Goal: Task Accomplishment & Management: Manage account settings

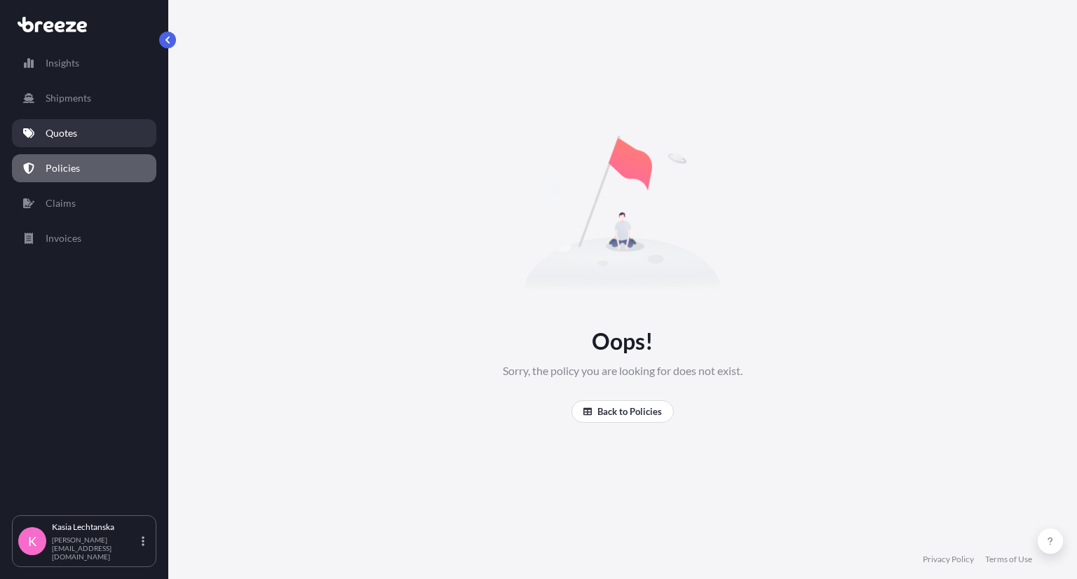
click at [82, 117] on div "Insights Shipments Quotes Policies Claims Invoices" at bounding box center [84, 275] width 144 height 479
click at [81, 130] on link "Quotes" at bounding box center [84, 133] width 144 height 28
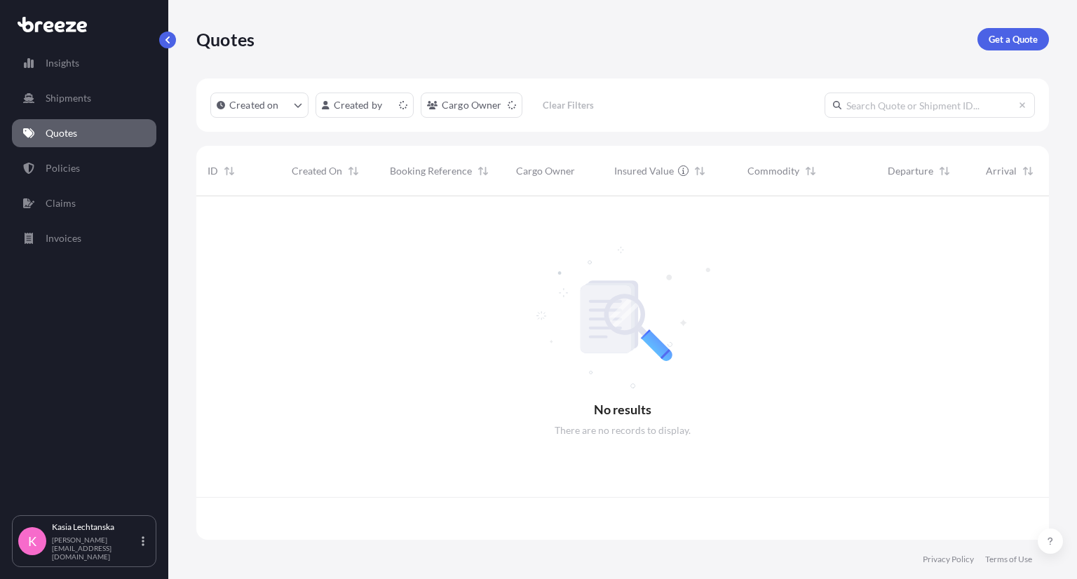
scroll to position [340, 841]
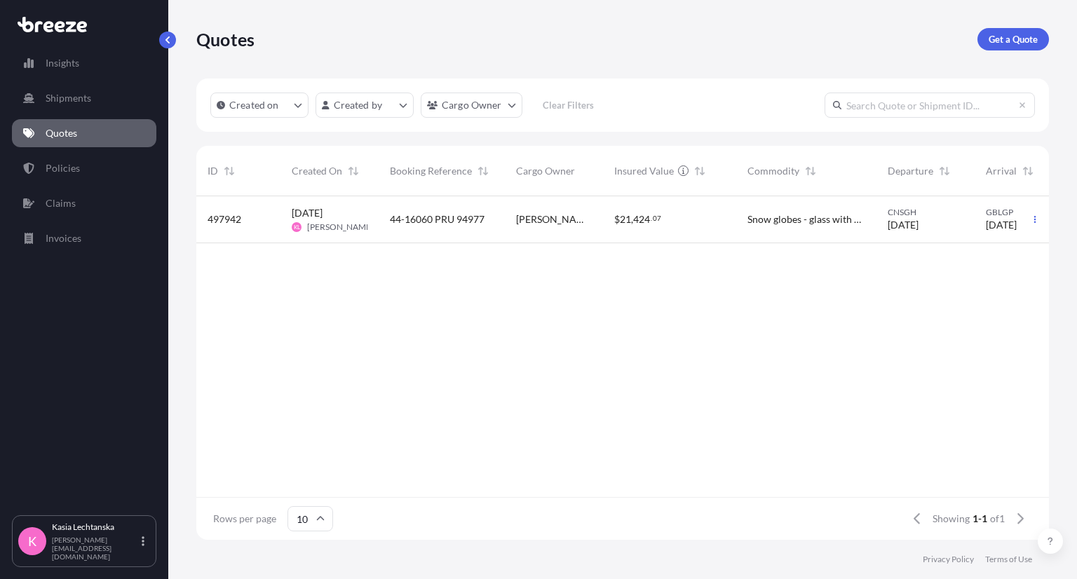
click at [453, 220] on span "44-16060 PRU 94977" at bounding box center [437, 219] width 95 height 14
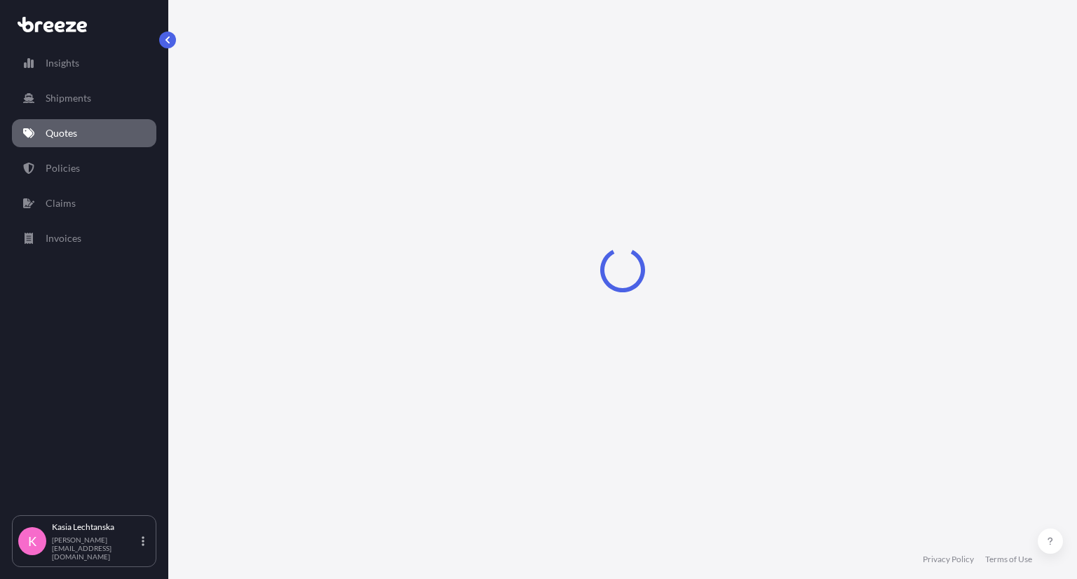
select select "Road"
select select "Sea"
select select "Road"
select select "2"
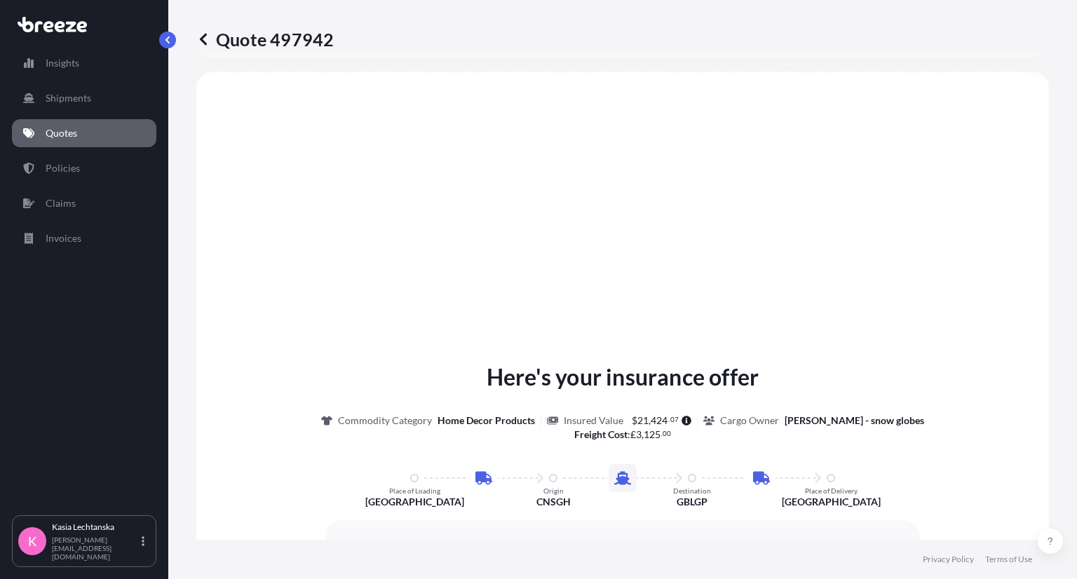
scroll to position [69, 0]
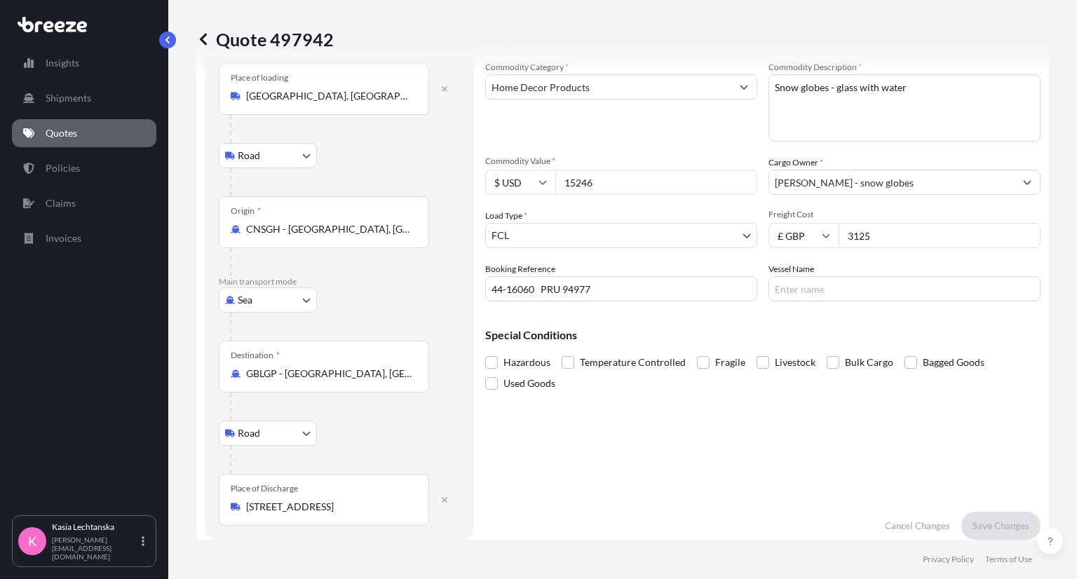
click at [541, 180] on icon at bounding box center [542, 182] width 8 height 8
click at [522, 246] on div "£ GBP" at bounding box center [520, 250] width 59 height 27
type input "£ GBP"
click at [630, 189] on input "15246" at bounding box center [656, 182] width 202 height 25
click at [630, 185] on input "15246" at bounding box center [656, 182] width 202 height 25
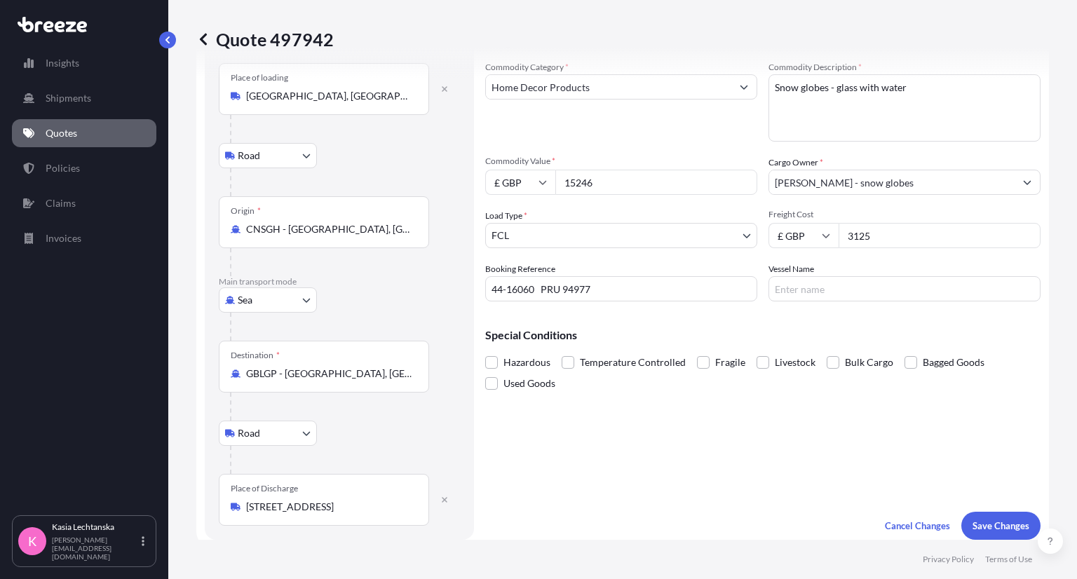
click at [630, 185] on input "15246" at bounding box center [656, 182] width 202 height 25
drag, startPoint x: 630, startPoint y: 185, endPoint x: 532, endPoint y: 185, distance: 97.4
click at [532, 185] on div "£ GBP 15246" at bounding box center [621, 182] width 272 height 25
click at [655, 177] on input "6" at bounding box center [656, 182] width 202 height 25
type input "63036"
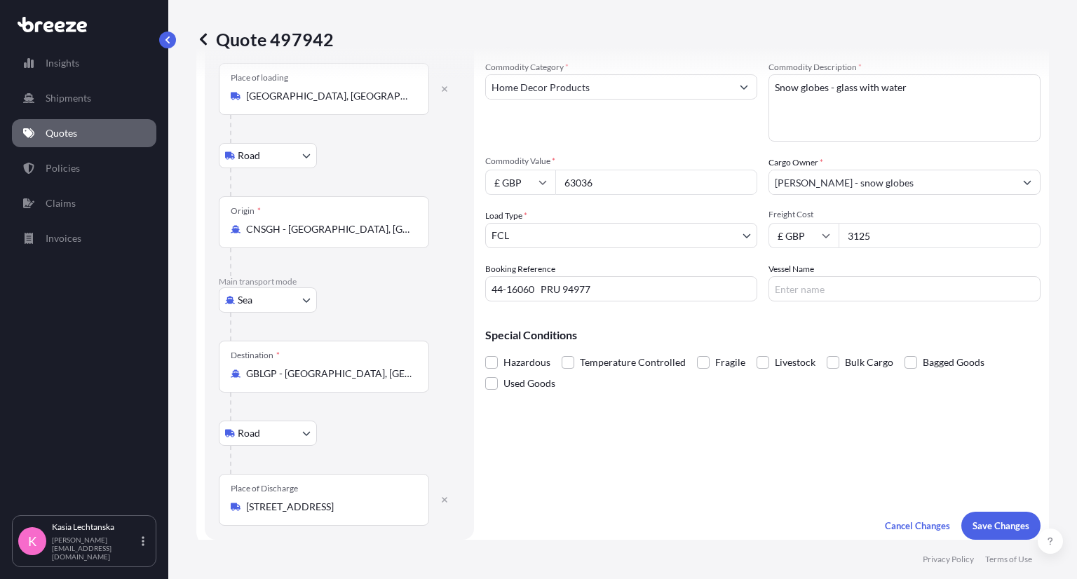
click at [669, 136] on div "Commodity Category * Home Decor Products" at bounding box center [621, 100] width 272 height 81
click at [998, 525] on p "Save Changes" at bounding box center [1000, 526] width 57 height 14
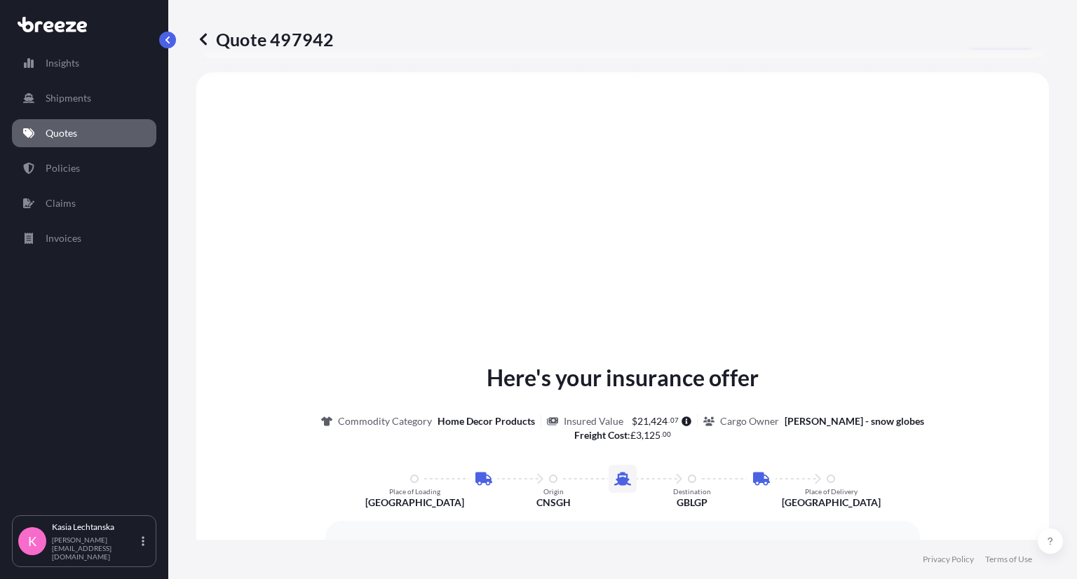
scroll to position [559, 0]
select select "Road"
select select "Sea"
select select "Road"
select select "2"
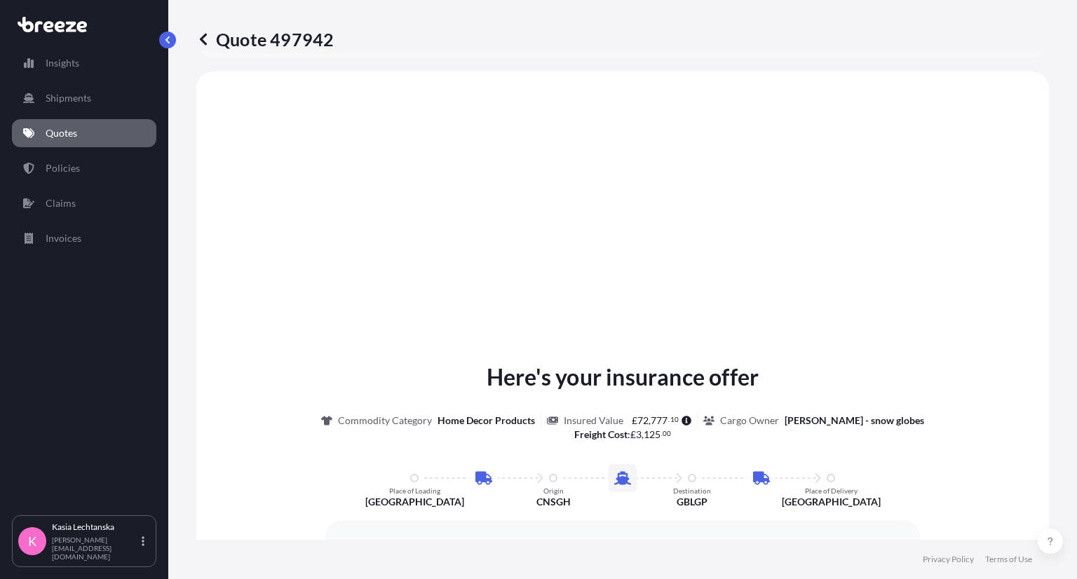
click at [78, 133] on link "Quotes" at bounding box center [84, 133] width 144 height 28
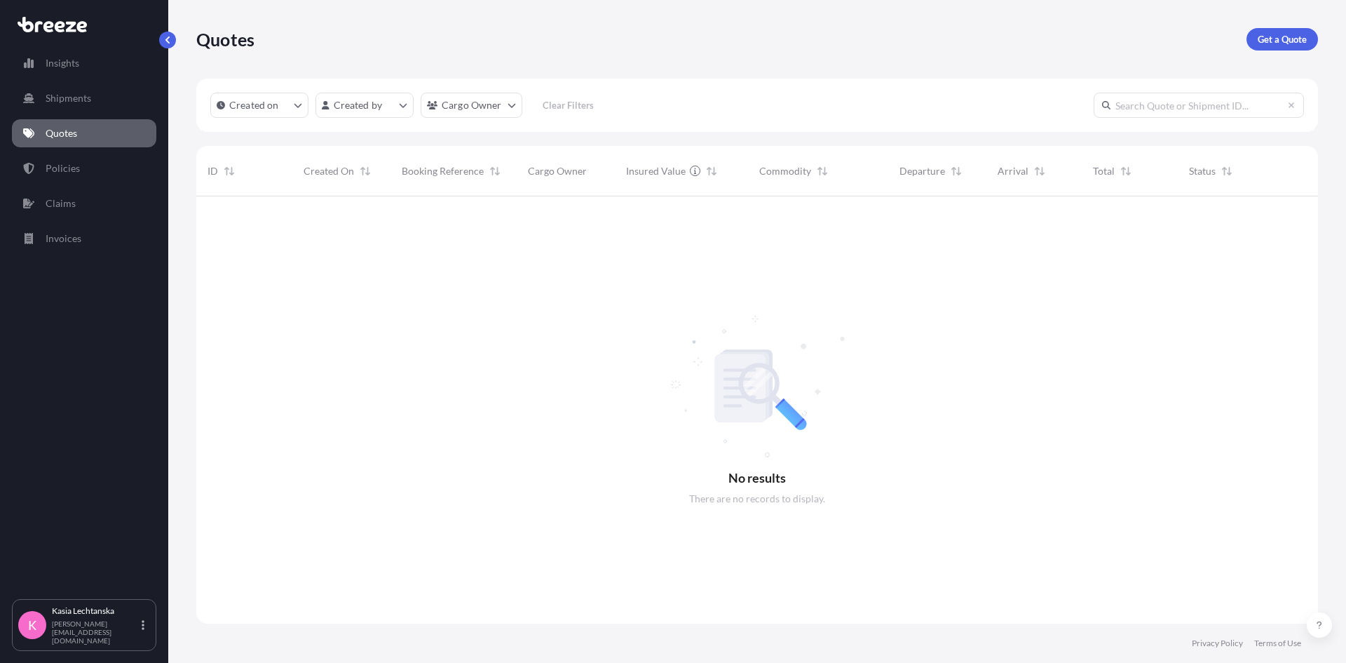
scroll to position [467, 1111]
